Goal: Task Accomplishment & Management: Manage account settings

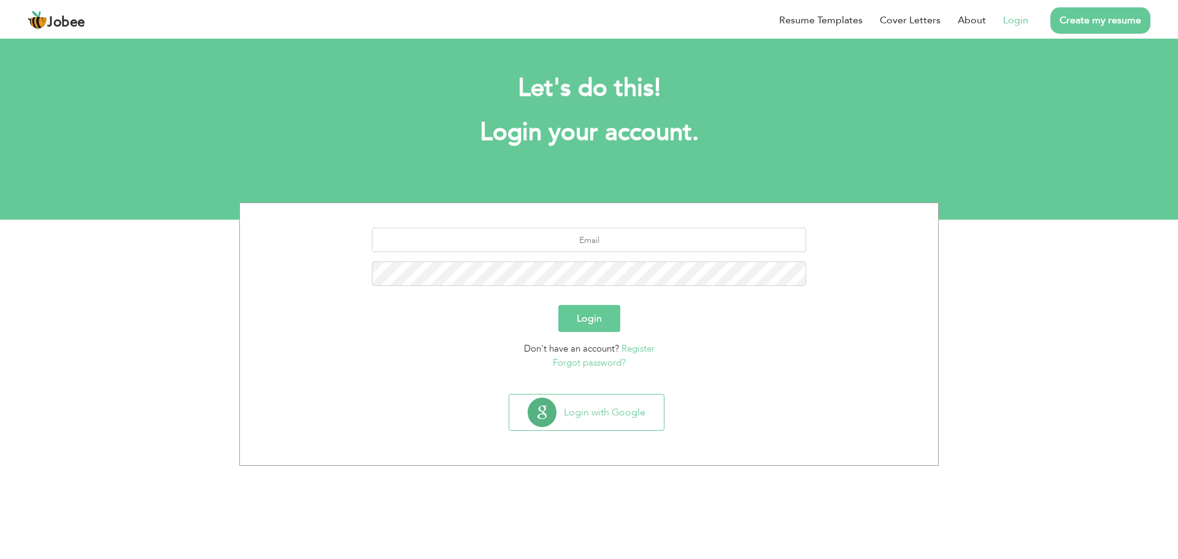
click at [1019, 27] on link "Login" at bounding box center [1015, 20] width 25 height 15
click at [715, 246] on input "text" at bounding box center [589, 240] width 435 height 25
type input "maher.mudassir786@gmail.com"
click at [576, 312] on button "Login" at bounding box center [589, 318] width 62 height 27
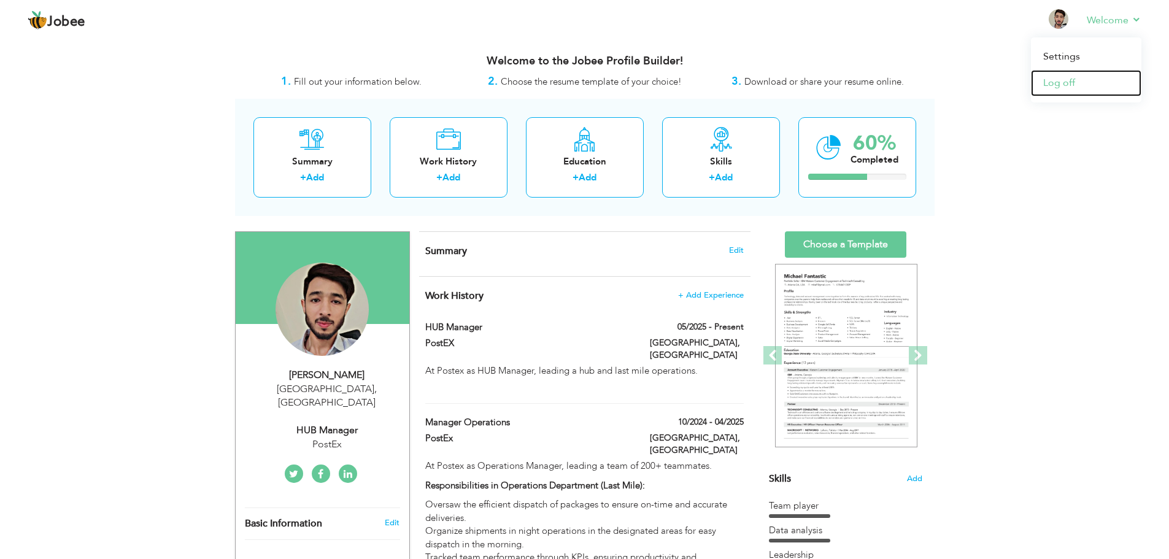
click at [1057, 84] on link "Log off" at bounding box center [1086, 83] width 110 height 26
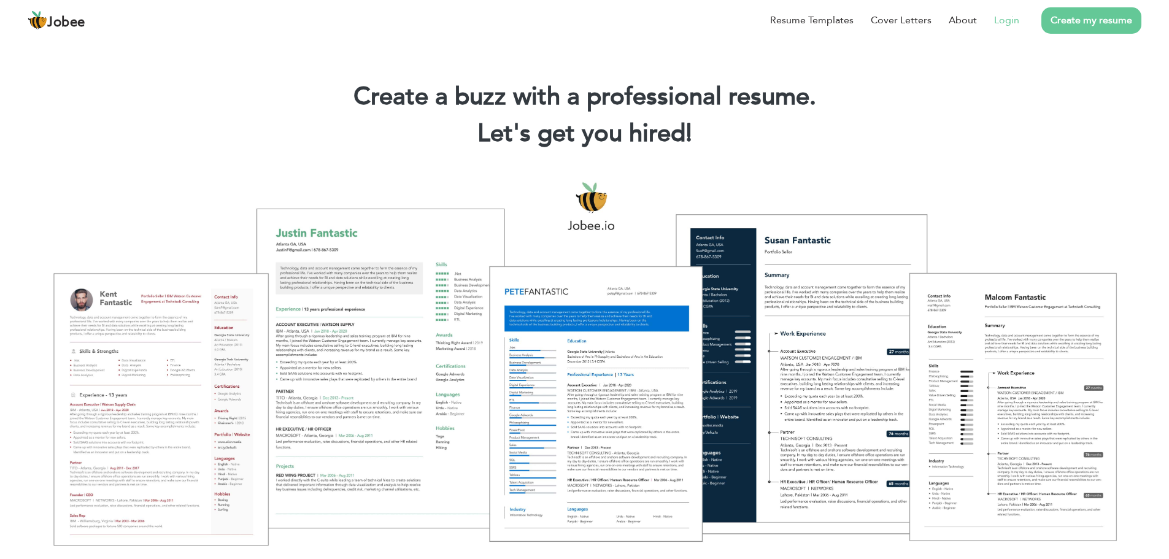
click at [1010, 20] on link "Login" at bounding box center [1006, 20] width 25 height 15
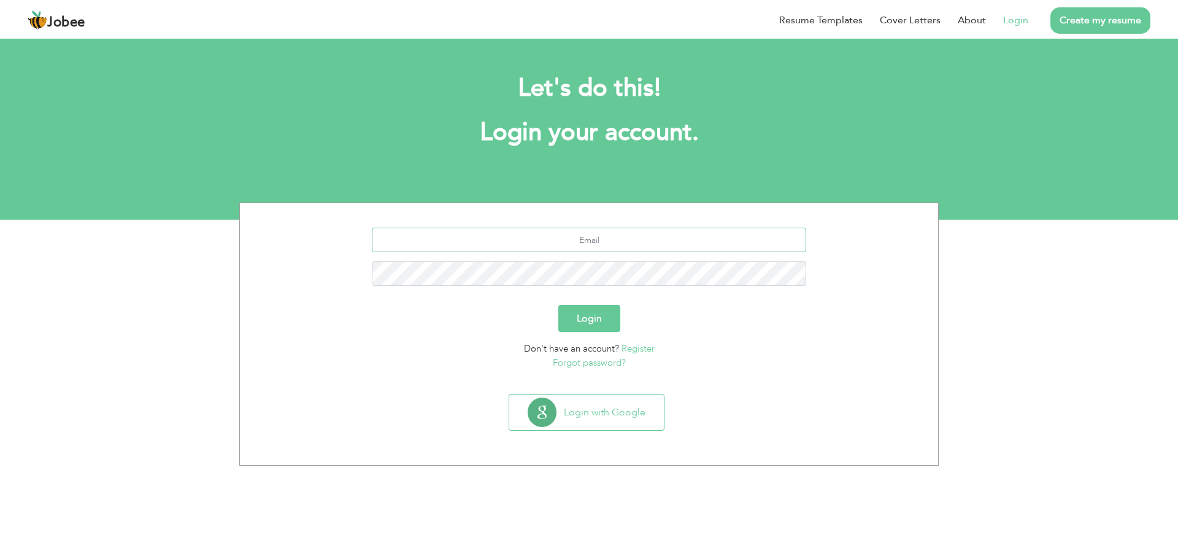
click at [714, 249] on input "text" at bounding box center [589, 240] width 435 height 25
type input "[PERSON_NAME][EMAIL_ADDRESS][DOMAIN_NAME]"
click at [566, 318] on button "Login" at bounding box center [589, 318] width 62 height 27
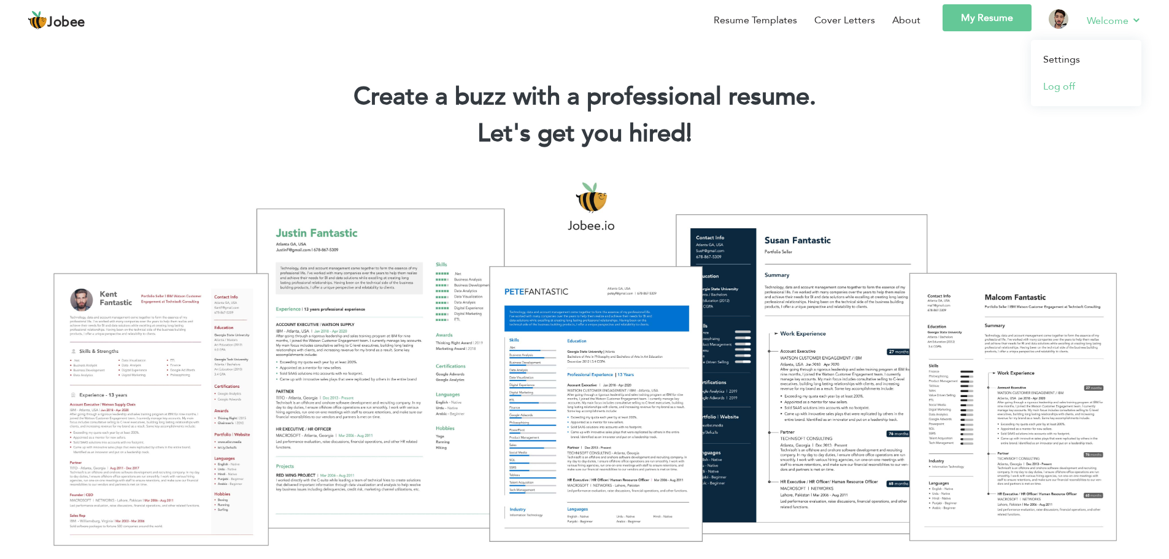
click at [1054, 83] on link "Log off" at bounding box center [1086, 86] width 110 height 27
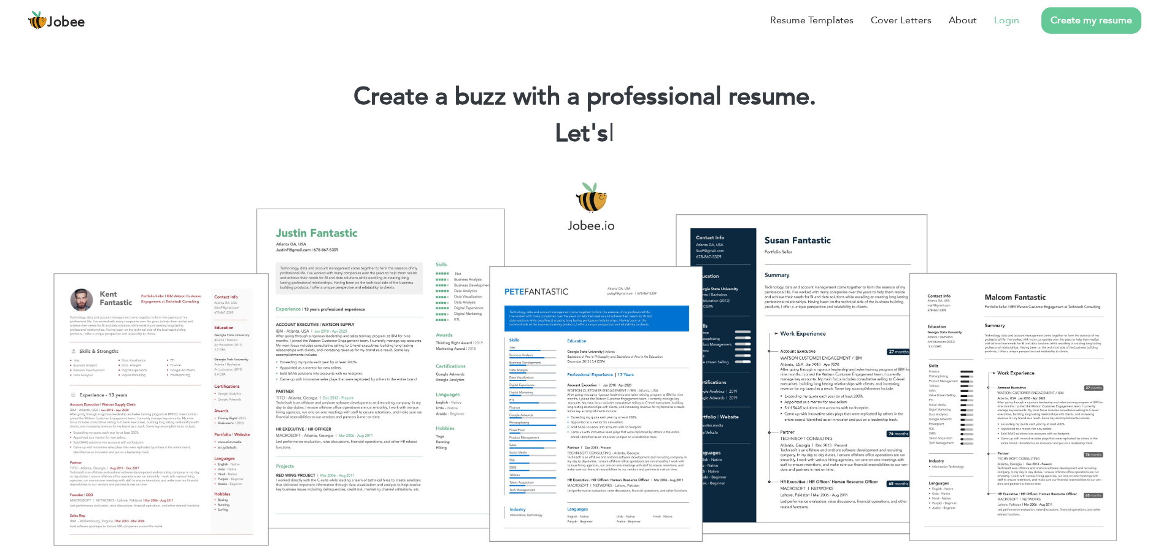
click at [1017, 24] on link "Login" at bounding box center [1006, 20] width 25 height 15
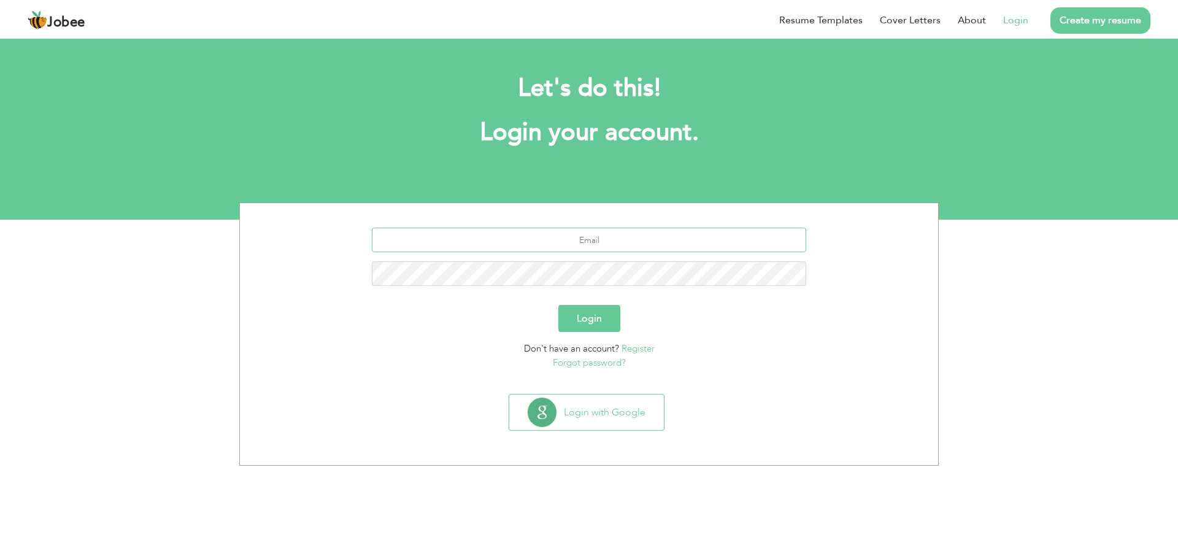
click at [579, 236] on input "text" at bounding box center [589, 240] width 435 height 25
type input "maher.mudassir786@gmail.com"
click at [639, 240] on input "maher.mudassir786@gmail.com" at bounding box center [589, 240] width 435 height 25
click at [639, 240] on input "[PERSON_NAME][EMAIL_ADDRESS][DOMAIN_NAME]" at bounding box center [589, 240] width 435 height 25
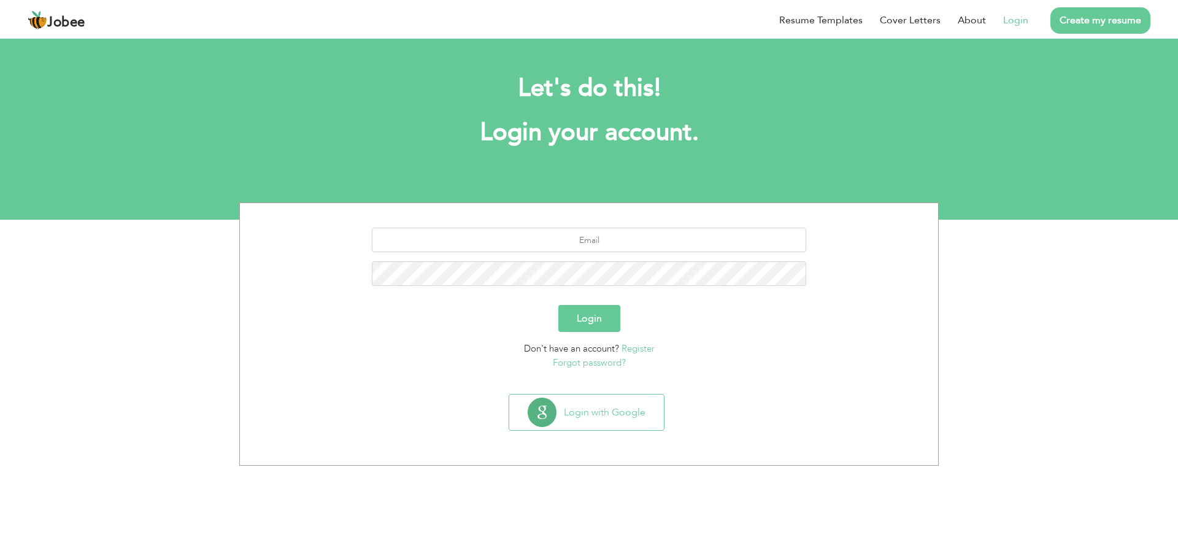
click at [639, 240] on input "text" at bounding box center [589, 240] width 435 height 25
click at [596, 236] on input "text" at bounding box center [589, 240] width 435 height 25
click at [535, 239] on input "text" at bounding box center [589, 240] width 435 height 25
click at [631, 353] on link "Register" at bounding box center [638, 348] width 33 height 12
click at [644, 347] on link "Register" at bounding box center [638, 348] width 33 height 12
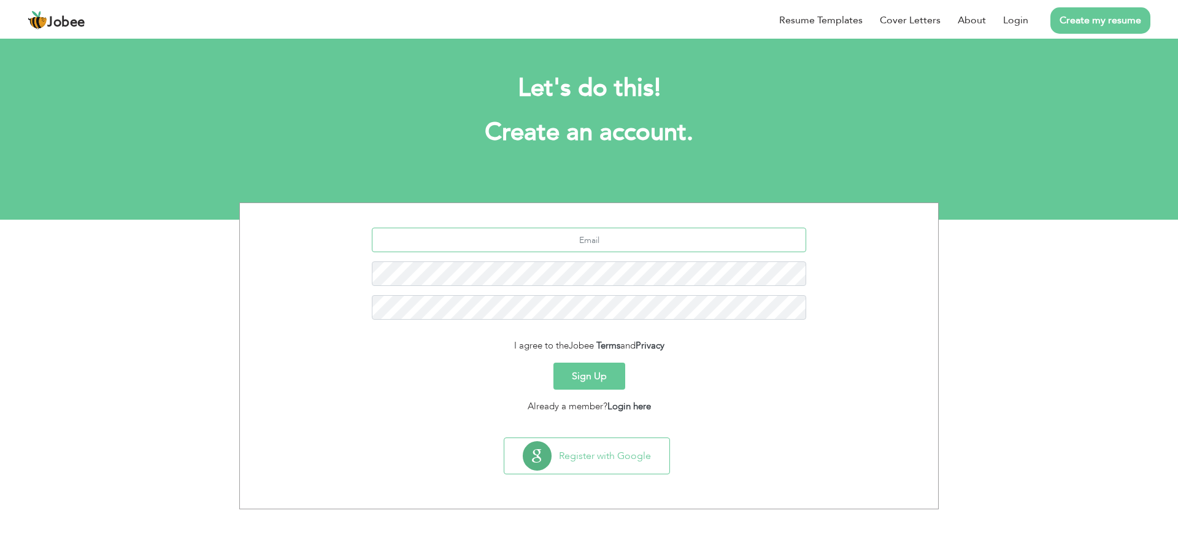
click at [598, 247] on input "text" at bounding box center [589, 240] width 435 height 25
type input "m"
type input "[EMAIL_ADDRESS][DOMAIN_NAME]"
click at [609, 258] on div "[EMAIL_ADDRESS][DOMAIN_NAME]" at bounding box center [589, 278] width 680 height 101
click at [632, 406] on link "Login here" at bounding box center [630, 406] width 44 height 12
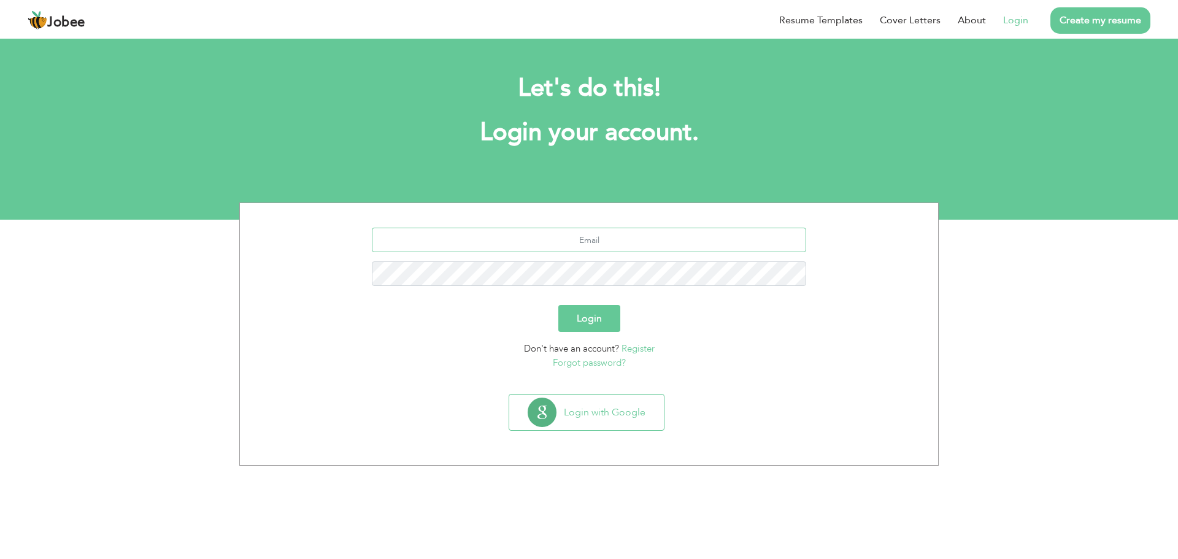
click at [641, 245] on input "text" at bounding box center [589, 240] width 435 height 25
type input "m"
click at [618, 250] on input "text" at bounding box center [589, 240] width 435 height 25
type input "[EMAIL_ADDRESS][DOMAIN_NAME]"
click at [593, 360] on link "Forgot password?" at bounding box center [589, 363] width 73 height 12
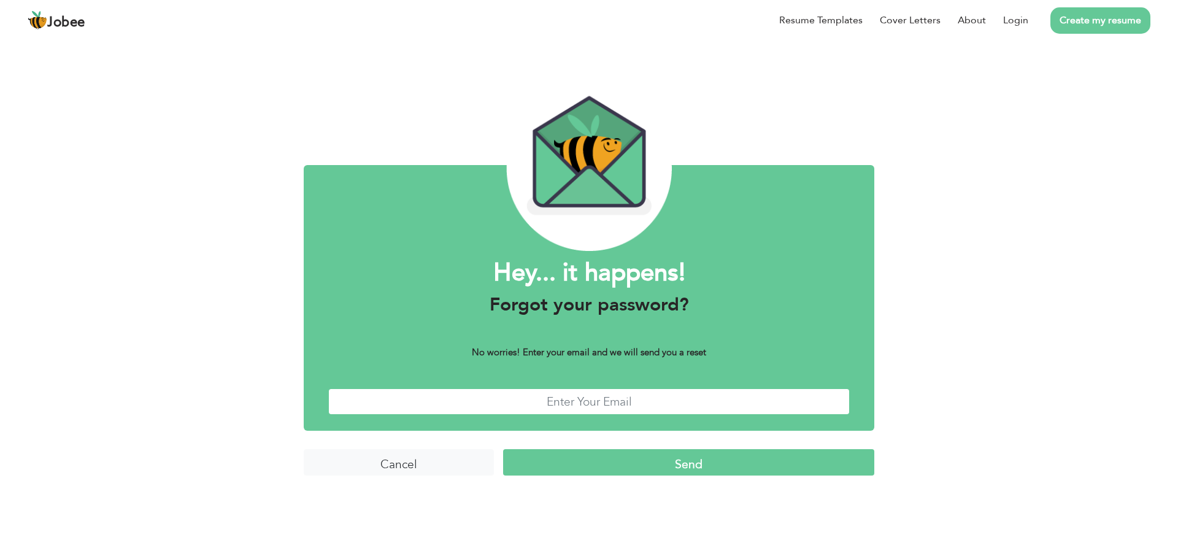
click at [616, 407] on input "text" at bounding box center [589, 401] width 522 height 26
type input "muqaddasmaher688@gmail.com"
click at [684, 463] on input "Send" at bounding box center [688, 462] width 371 height 26
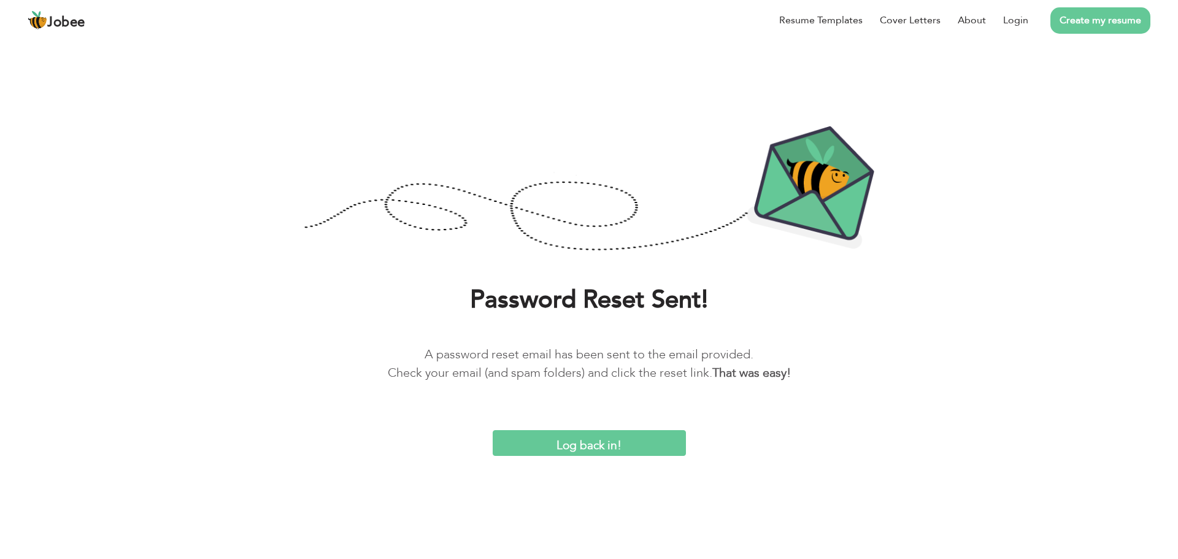
click at [618, 441] on input "Log back in!" at bounding box center [589, 443] width 193 height 26
click at [579, 438] on input "Log back in!" at bounding box center [589, 443] width 193 height 26
click at [596, 440] on input "Log back in!" at bounding box center [589, 443] width 193 height 26
click at [570, 446] on input "Log back in!" at bounding box center [589, 443] width 193 height 26
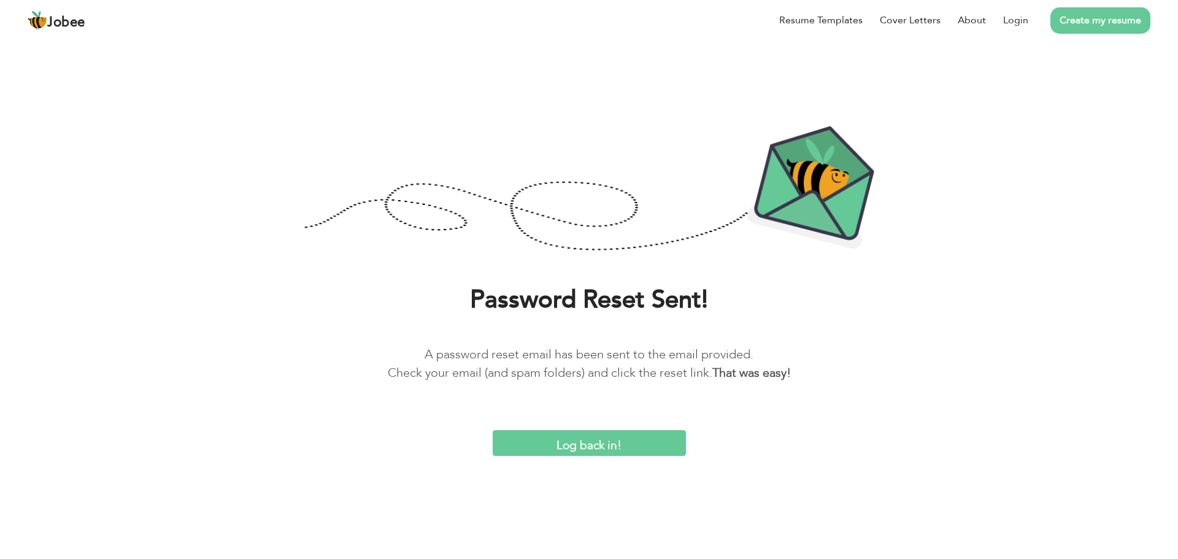
click at [570, 446] on input "Log back in!" at bounding box center [589, 443] width 193 height 26
click at [601, 450] on input "Log back in!" at bounding box center [589, 443] width 193 height 26
click at [606, 433] on input "Log back in!" at bounding box center [589, 443] width 193 height 26
click at [580, 440] on input "Log back in!" at bounding box center [589, 443] width 193 height 26
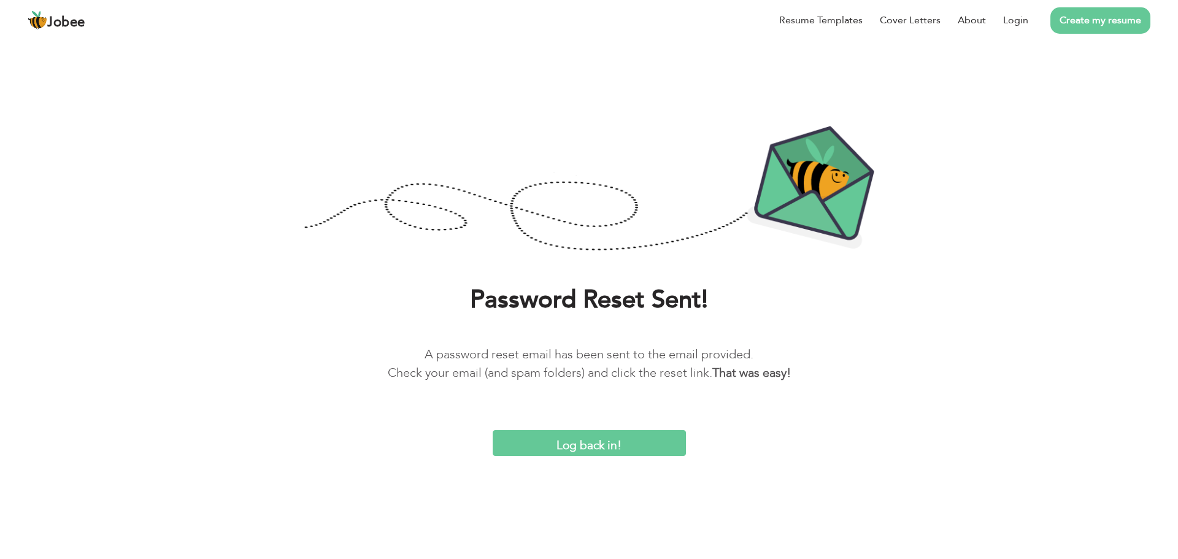
click at [580, 440] on input "Log back in!" at bounding box center [589, 443] width 193 height 26
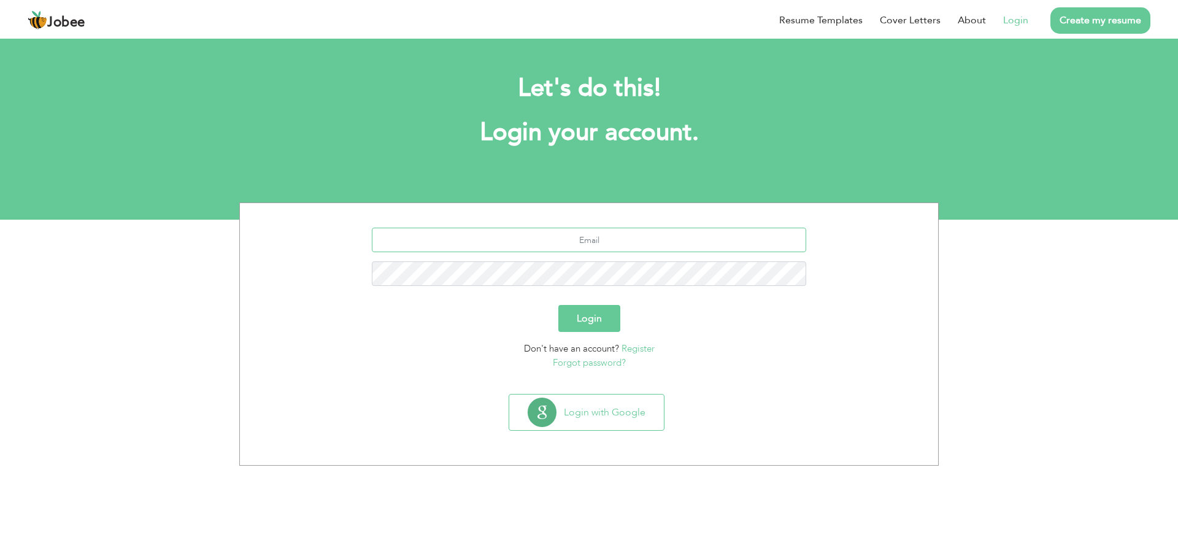
click at [533, 236] on input "text" at bounding box center [589, 240] width 435 height 25
type input "[PERSON_NAME][EMAIL_ADDRESS][DOMAIN_NAME]"
click at [603, 314] on button "Login" at bounding box center [589, 318] width 62 height 27
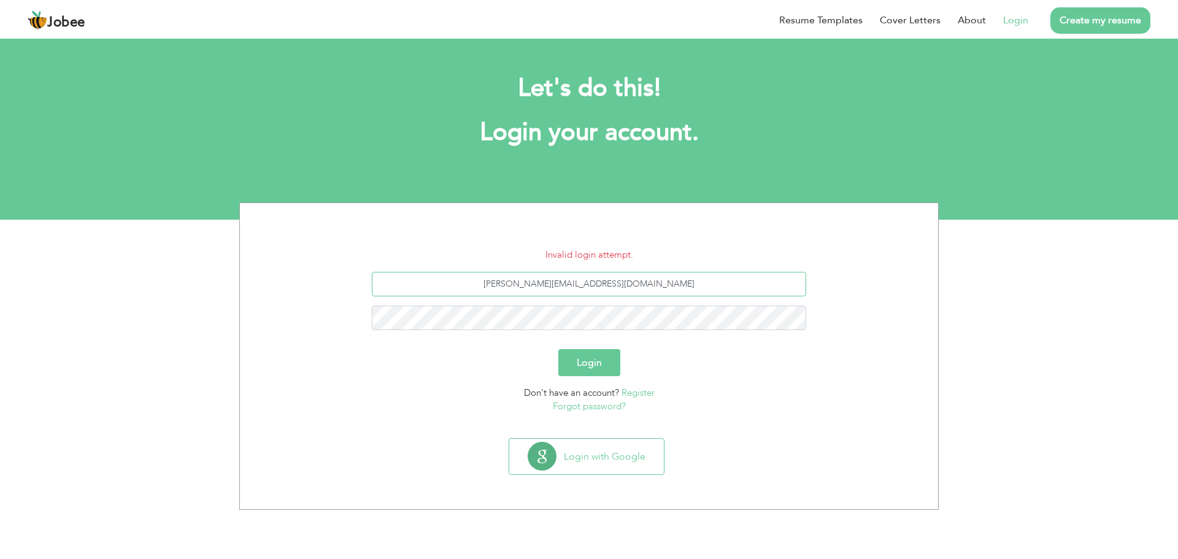
click at [684, 291] on input "maher.mudassir786@gmail.com" at bounding box center [589, 284] width 435 height 25
type input "m"
type input "[EMAIL_ADDRESS][DOMAIN_NAME]"
click at [596, 356] on button "Login" at bounding box center [589, 362] width 62 height 27
click at [558, 349] on button "Login" at bounding box center [589, 362] width 62 height 27
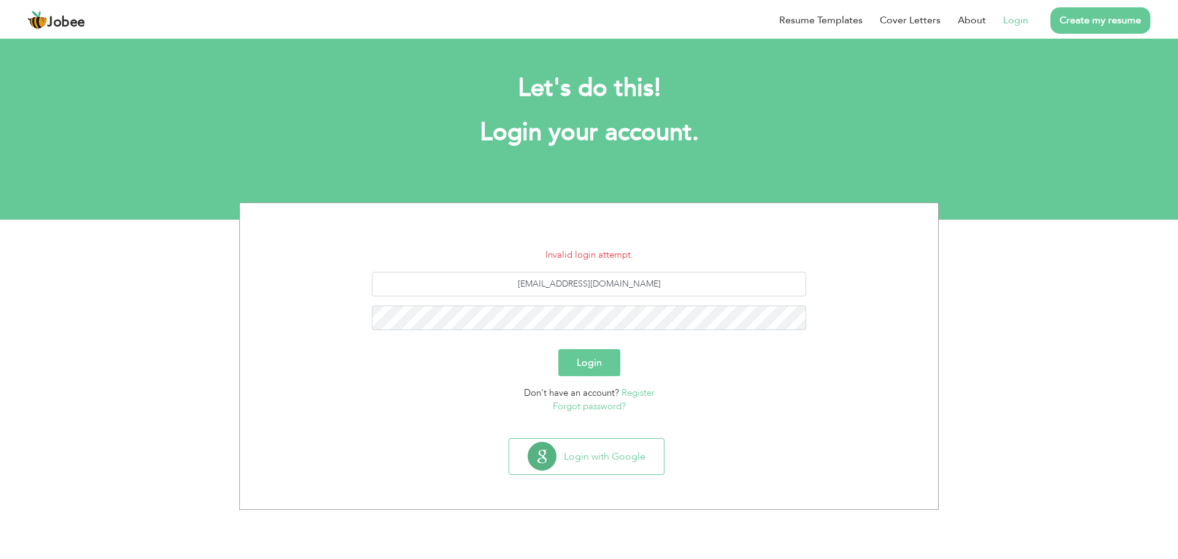
click at [598, 352] on button "Login" at bounding box center [589, 362] width 62 height 27
